Goal: Navigation & Orientation: Find specific page/section

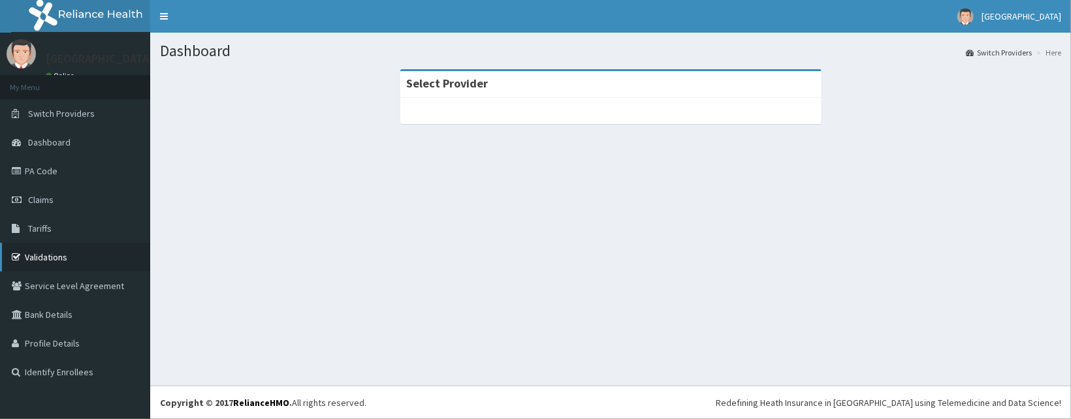
click at [101, 257] on link "Validations" at bounding box center [75, 257] width 150 height 29
click at [62, 264] on link "Validations" at bounding box center [75, 257] width 150 height 29
click at [103, 250] on link "Validations" at bounding box center [75, 257] width 150 height 29
click at [784, 136] on div "Select Provider" at bounding box center [610, 103] width 441 height 68
click at [69, 268] on link "Validations" at bounding box center [75, 257] width 150 height 29
